Goal: Task Accomplishment & Management: Use online tool/utility

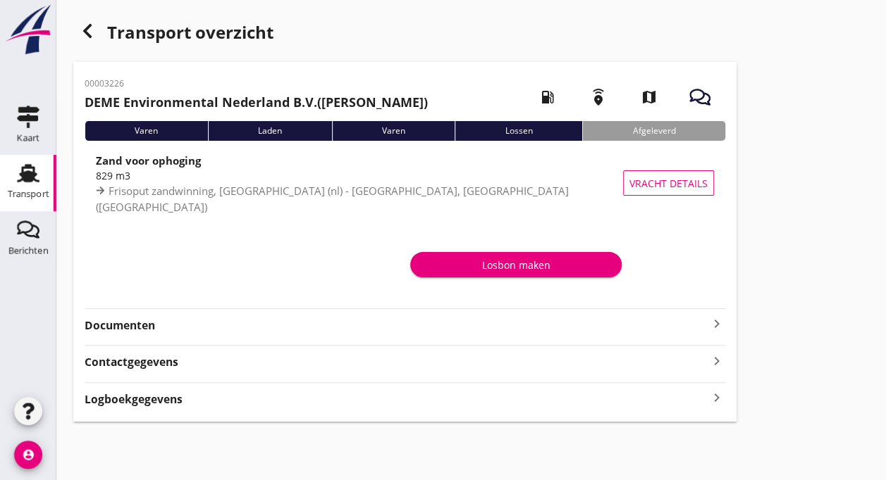
click at [29, 190] on div "Transport" at bounding box center [29, 194] width 42 height 9
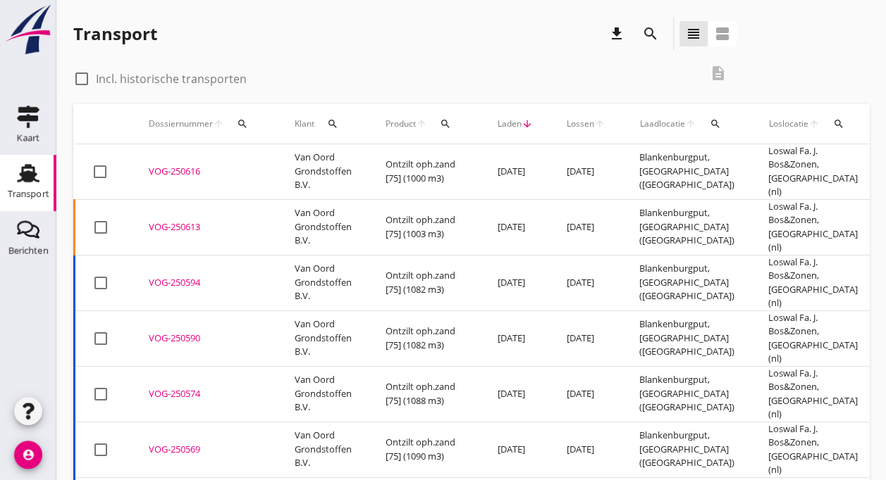
click at [316, 210] on td "Van Oord Grondstoffen B.V." at bounding box center [323, 227] width 91 height 56
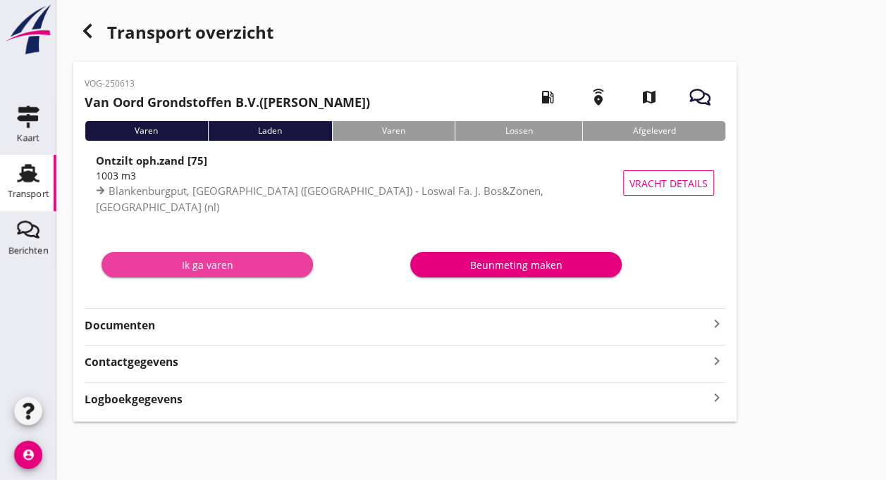
click at [249, 263] on div "Ik ga varen" at bounding box center [207, 265] width 189 height 15
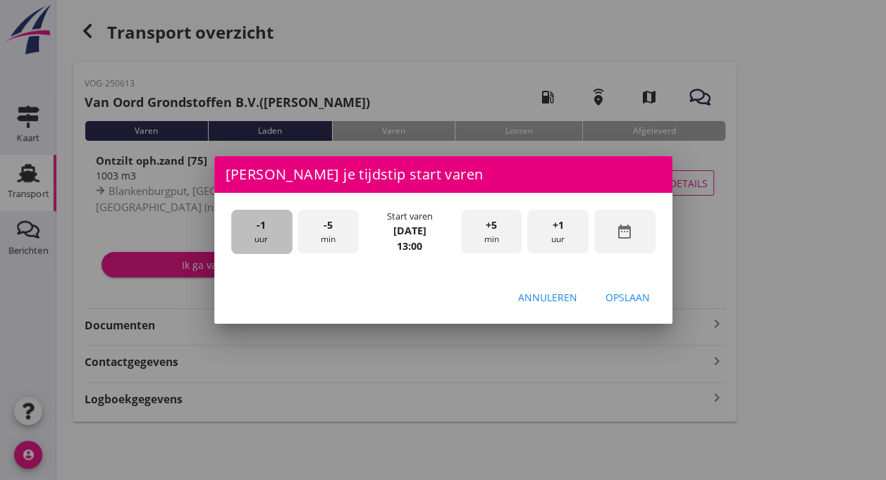
click at [255, 235] on div "-1 uur" at bounding box center [261, 232] width 61 height 44
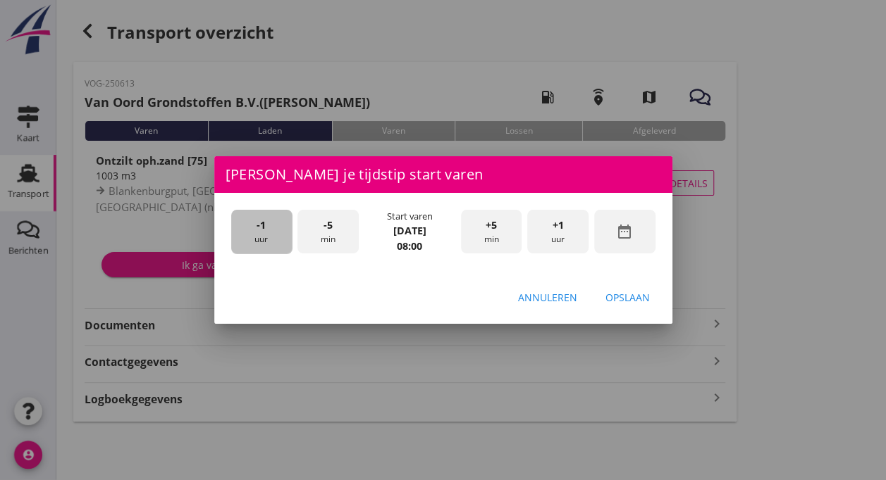
click at [255, 235] on div "-1 uur" at bounding box center [261, 232] width 61 height 44
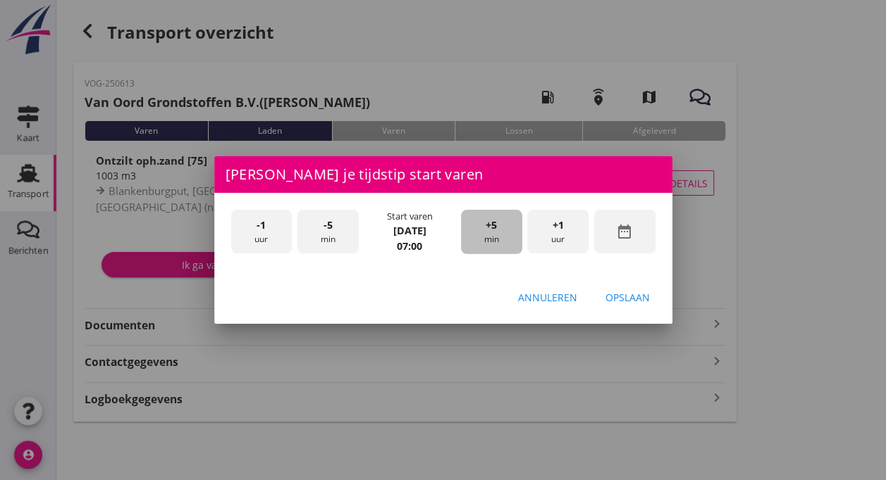
click at [492, 237] on div "+5 min" at bounding box center [491, 232] width 61 height 44
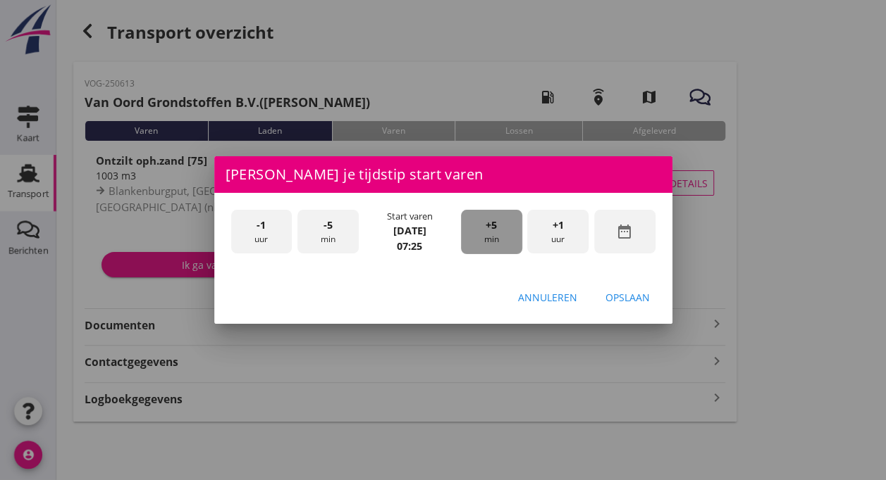
click at [492, 237] on div "+5 min" at bounding box center [491, 232] width 61 height 44
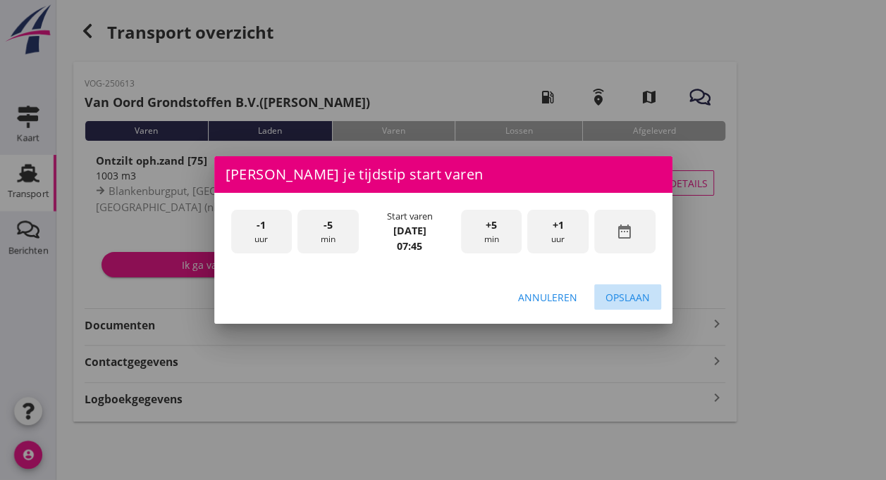
click at [643, 291] on div "Opslaan" at bounding box center [627, 297] width 44 height 15
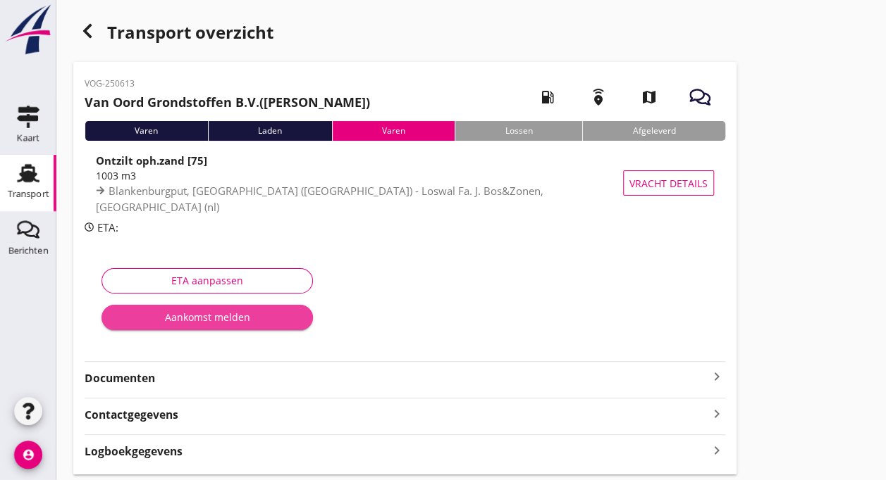
drag, startPoint x: 193, startPoint y: 311, endPoint x: 177, endPoint y: 313, distance: 16.3
drag, startPoint x: 172, startPoint y: 314, endPoint x: 592, endPoint y: 276, distance: 422.2
click at [592, 276] on div at bounding box center [558, 303] width 309 height 89
click at [192, 319] on div "Aankomst melden" at bounding box center [207, 317] width 189 height 15
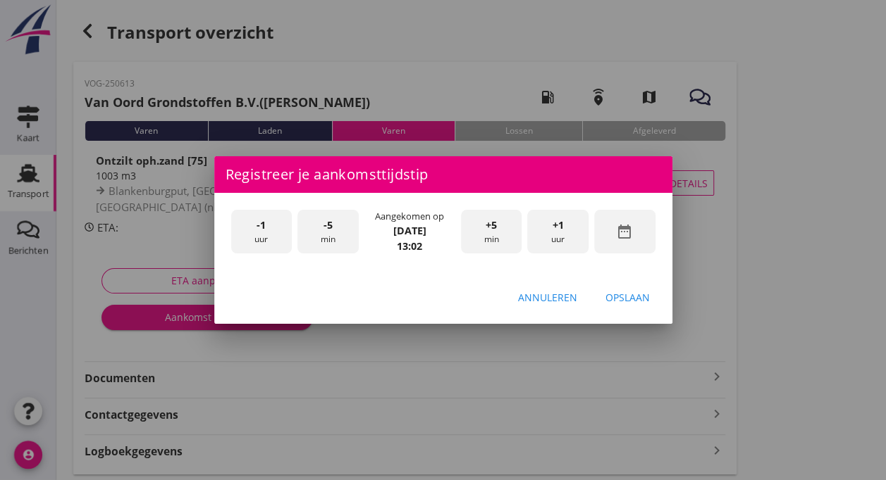
click at [263, 232] on div "-1 uur" at bounding box center [261, 232] width 61 height 44
click at [489, 232] on div "+5 min" at bounding box center [491, 232] width 61 height 44
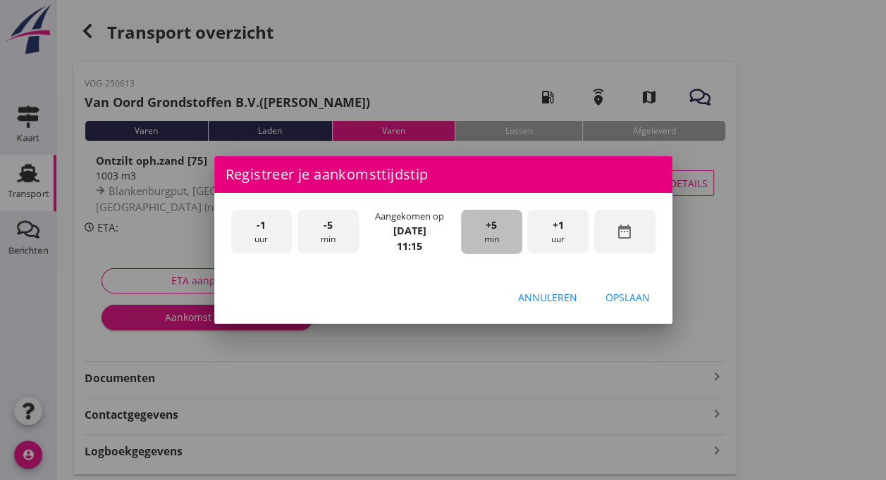
click at [489, 232] on div "+5 min" at bounding box center [491, 232] width 61 height 44
click at [619, 296] on div "Opslaan" at bounding box center [627, 297] width 44 height 15
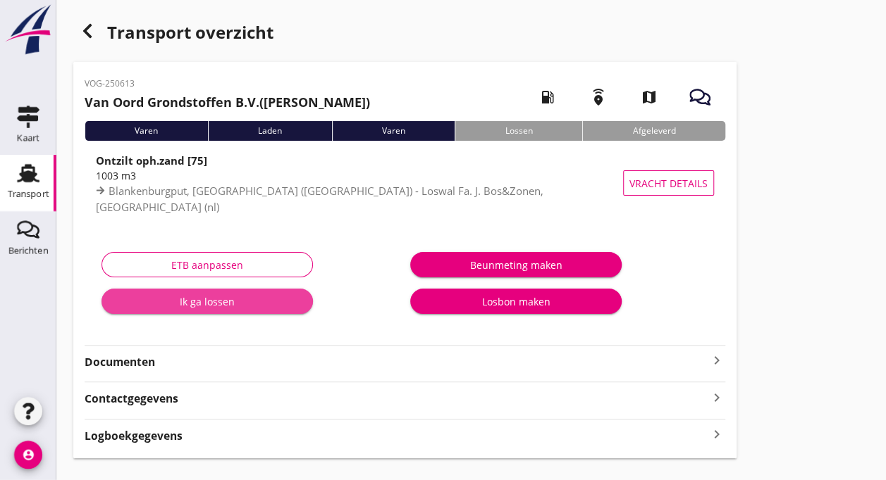
click at [180, 304] on div "Ik ga lossen" at bounding box center [207, 301] width 189 height 15
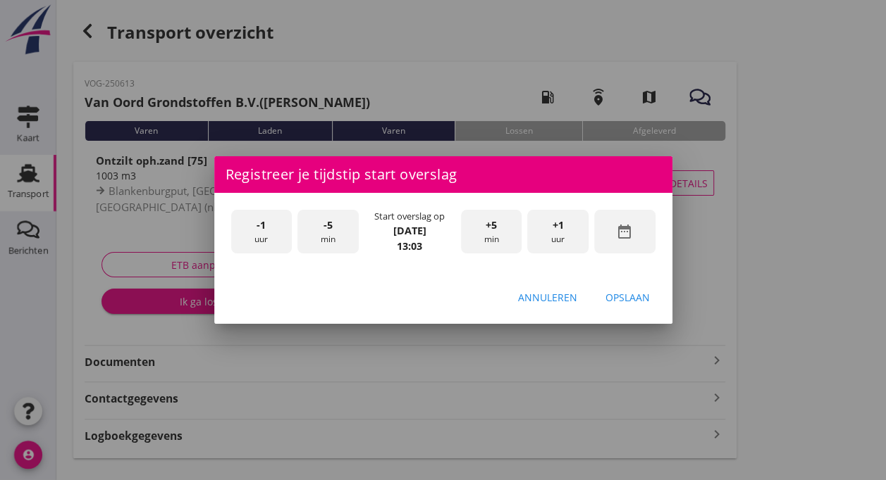
click at [260, 237] on div "-1 uur" at bounding box center [261, 232] width 61 height 44
click at [484, 225] on div "+5 min" at bounding box center [491, 232] width 61 height 44
click at [485, 223] on span "+5" at bounding box center [490, 225] width 11 height 15
click at [622, 299] on div "Opslaan" at bounding box center [627, 297] width 44 height 15
